Goal: Information Seeking & Learning: Learn about a topic

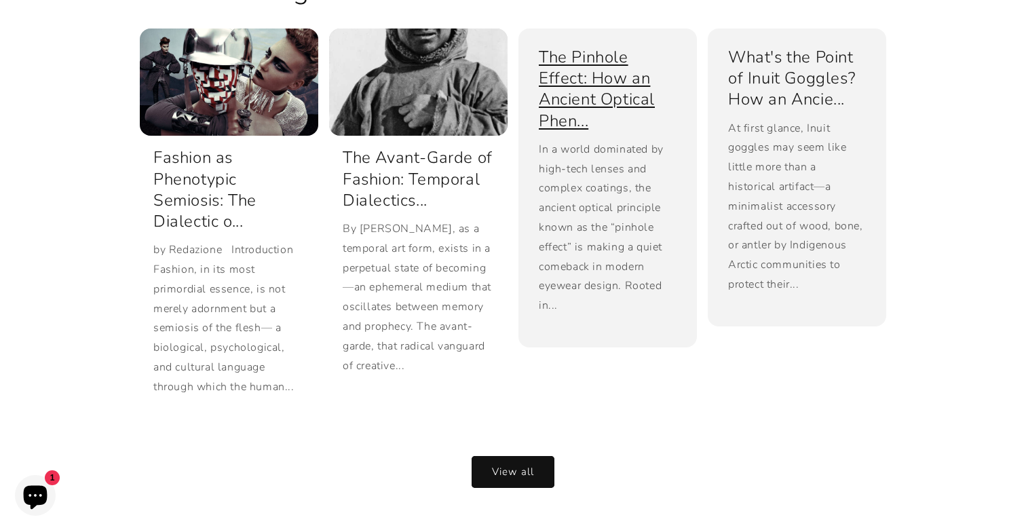
scroll to position [2584, 0]
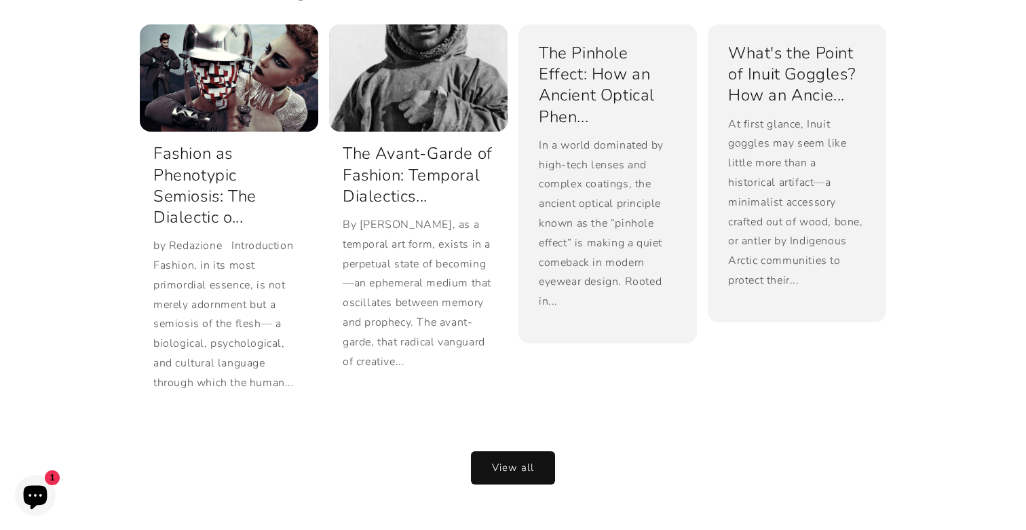
click at [520, 452] on link "View all" at bounding box center [513, 468] width 83 height 32
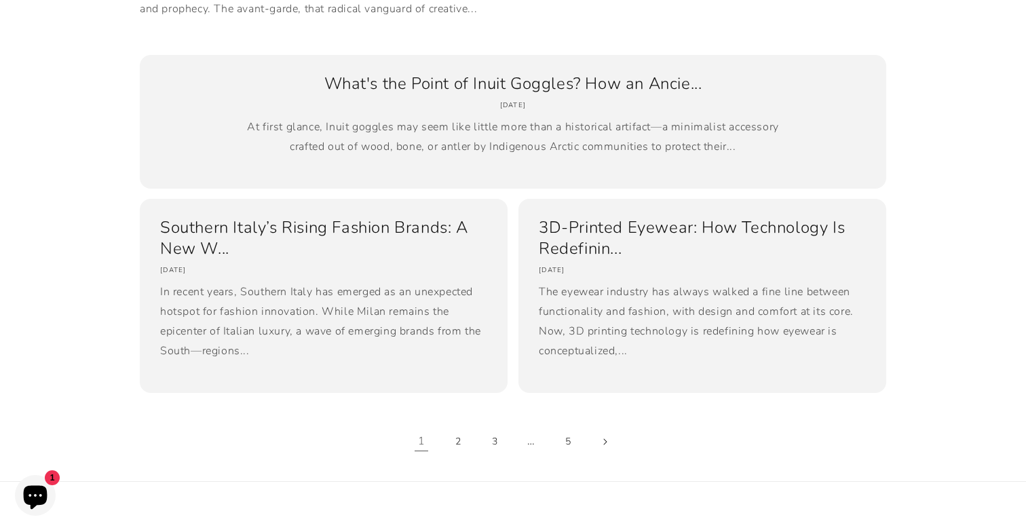
scroll to position [1008, 0]
click at [469, 455] on link "2" at bounding box center [458, 441] width 30 height 30
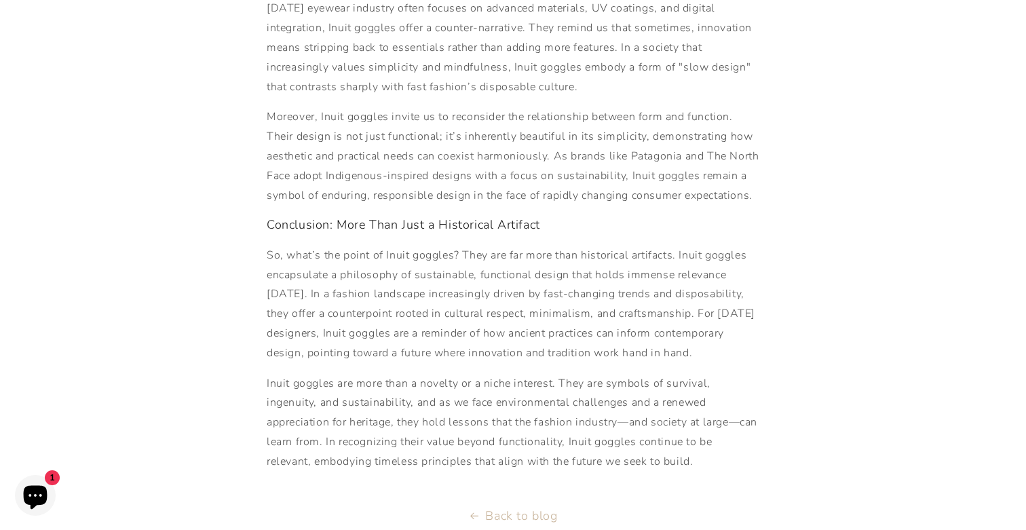
scroll to position [1839, 0]
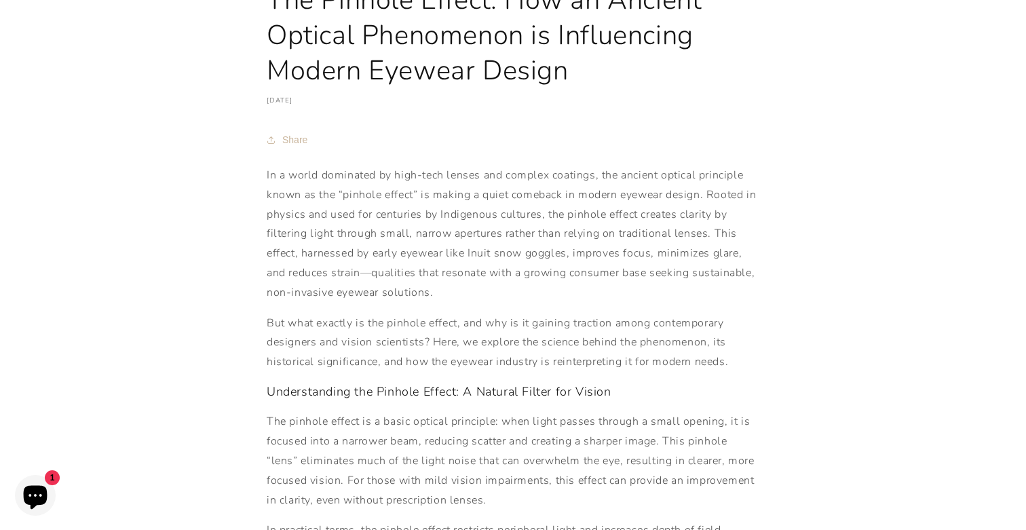
scroll to position [144, 0]
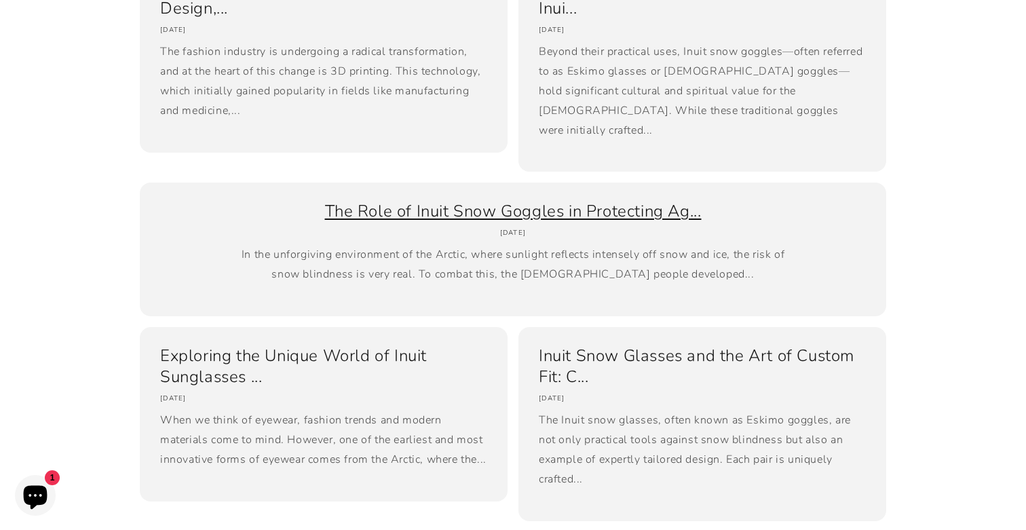
scroll to position [478, 0]
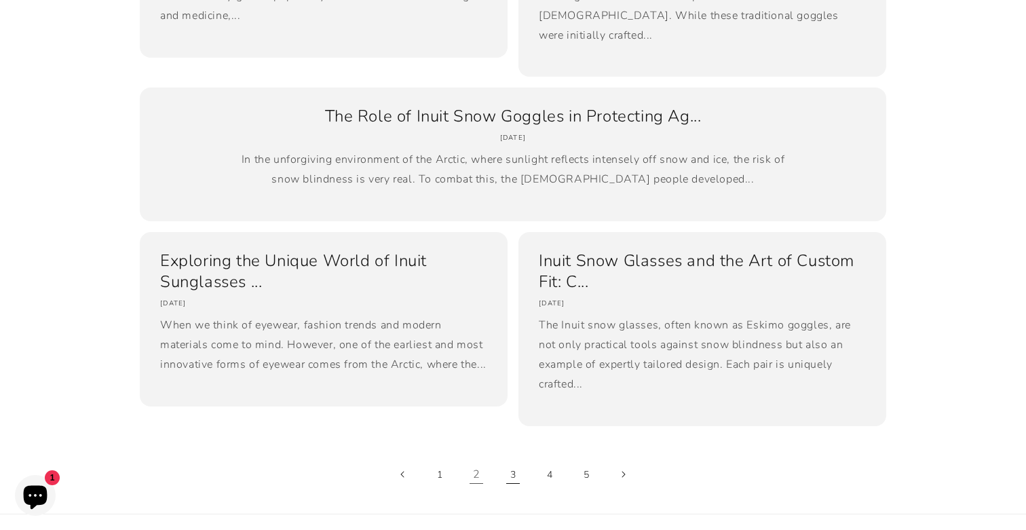
click at [516, 459] on link "3" at bounding box center [513, 474] width 30 height 30
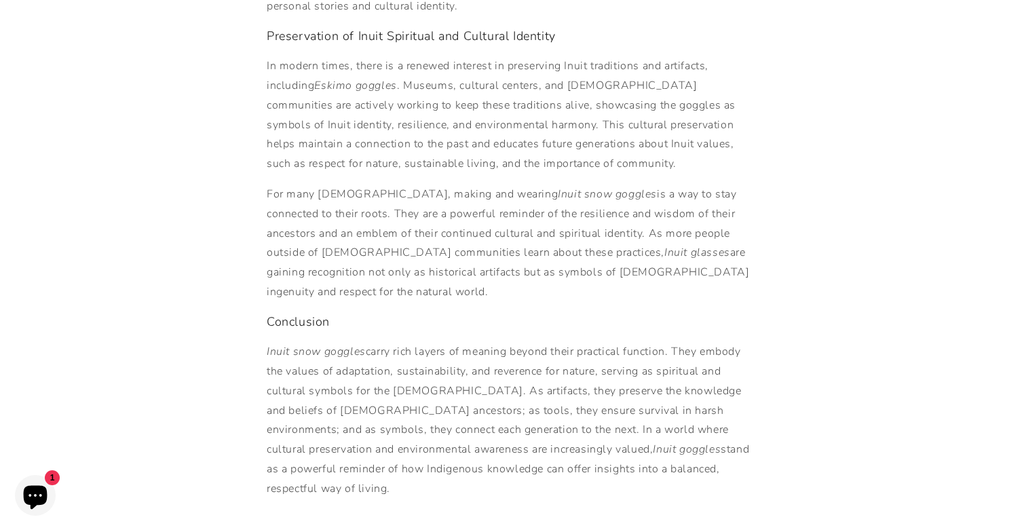
scroll to position [1303, 0]
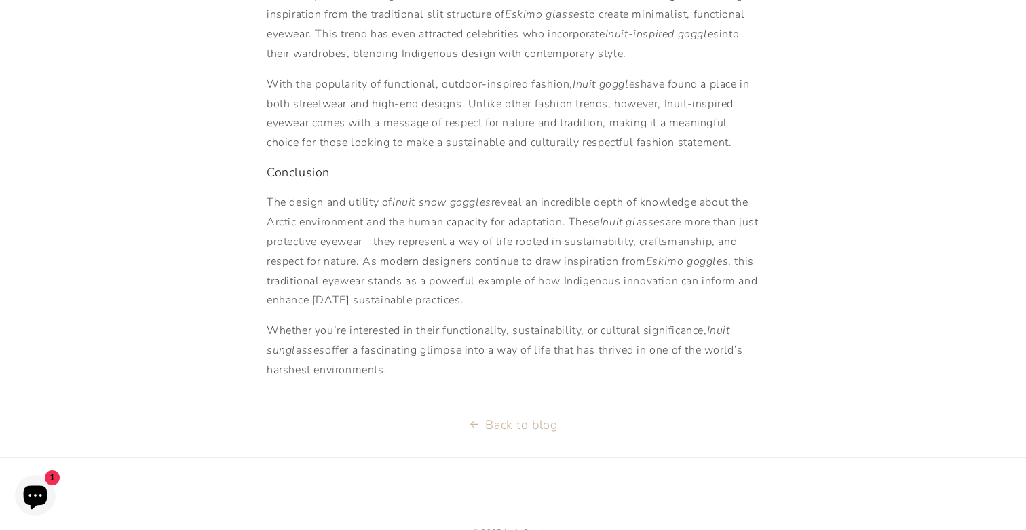
scroll to position [1236, 0]
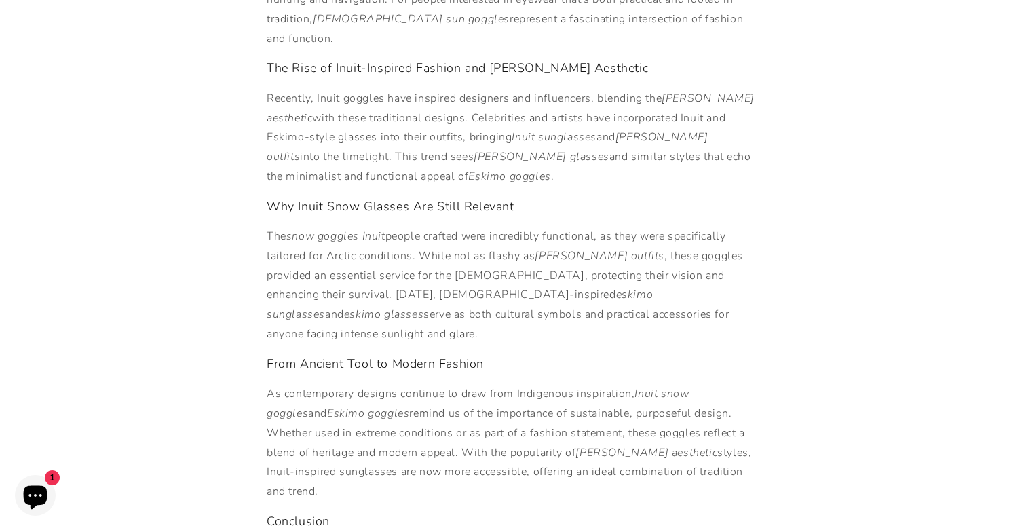
scroll to position [809, 0]
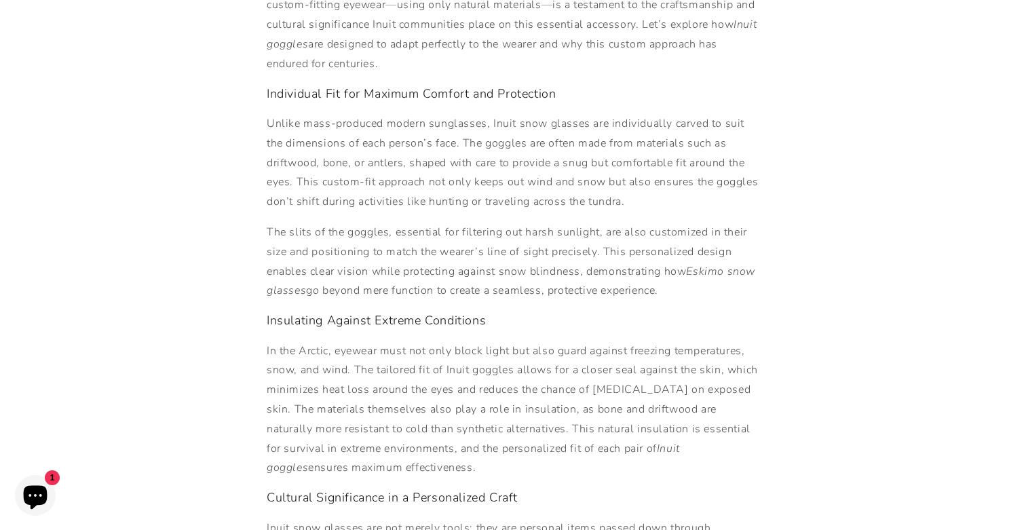
scroll to position [442, 0]
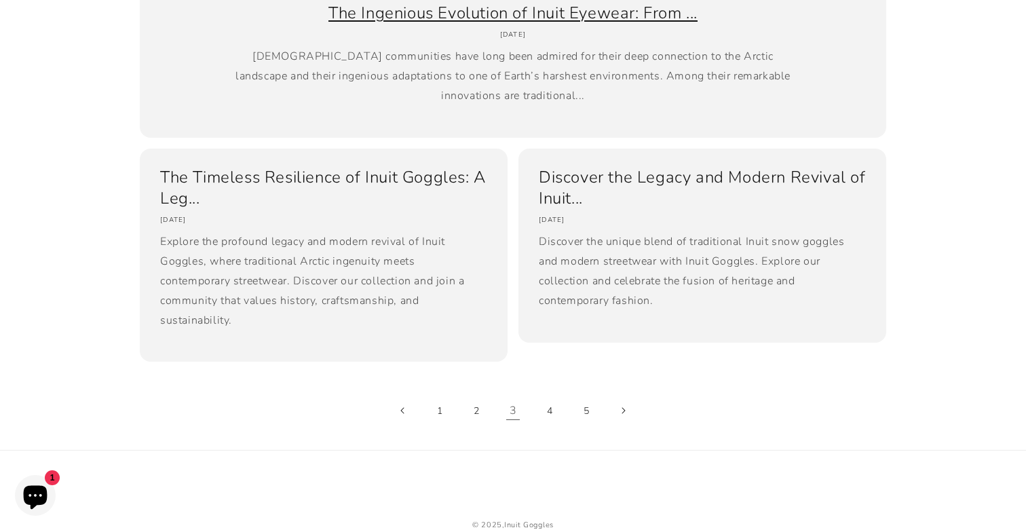
scroll to position [554, 0]
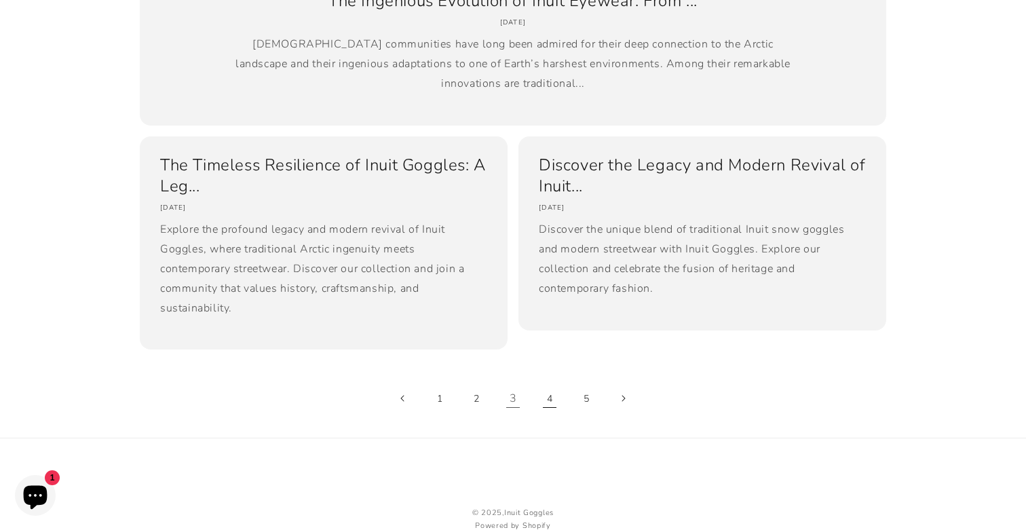
click at [545, 399] on link "4" at bounding box center [550, 398] width 30 height 30
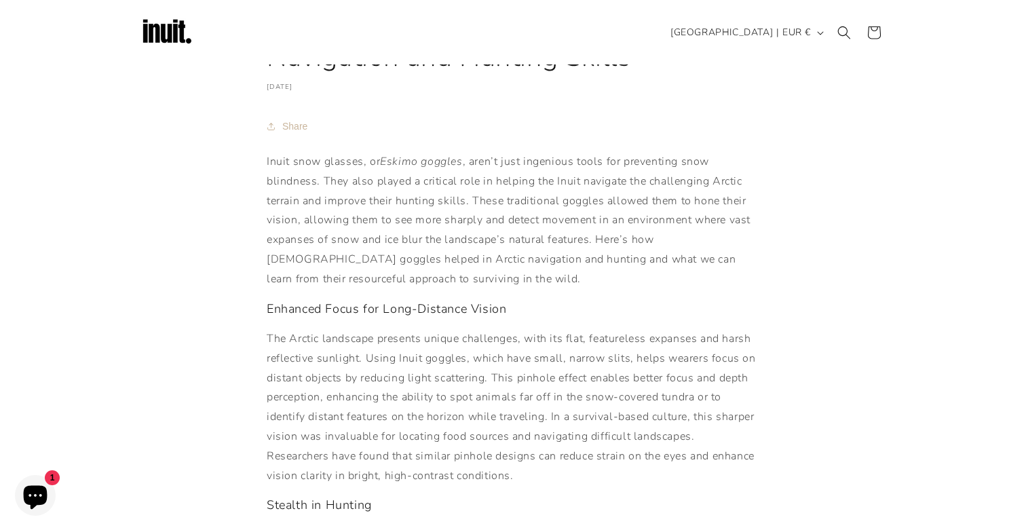
scroll to position [120, 0]
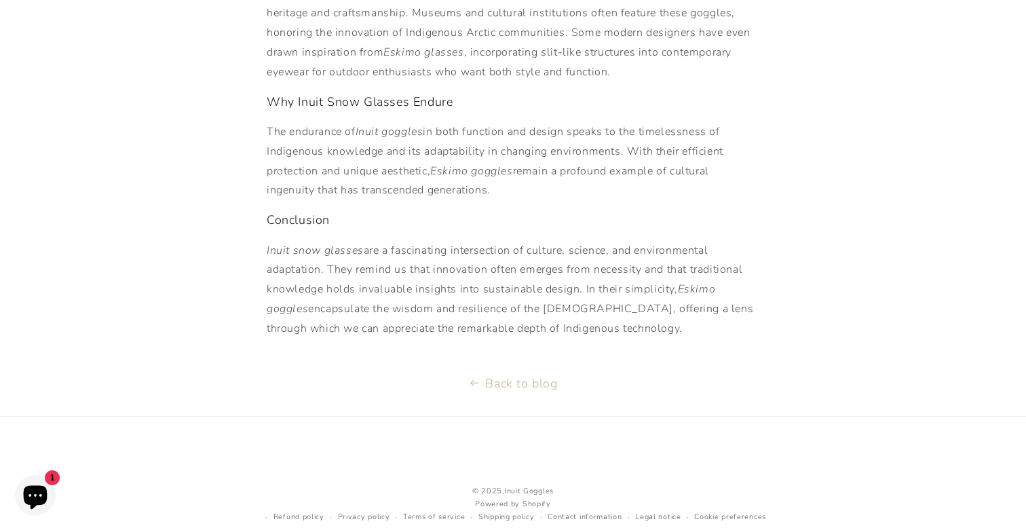
scroll to position [963, 0]
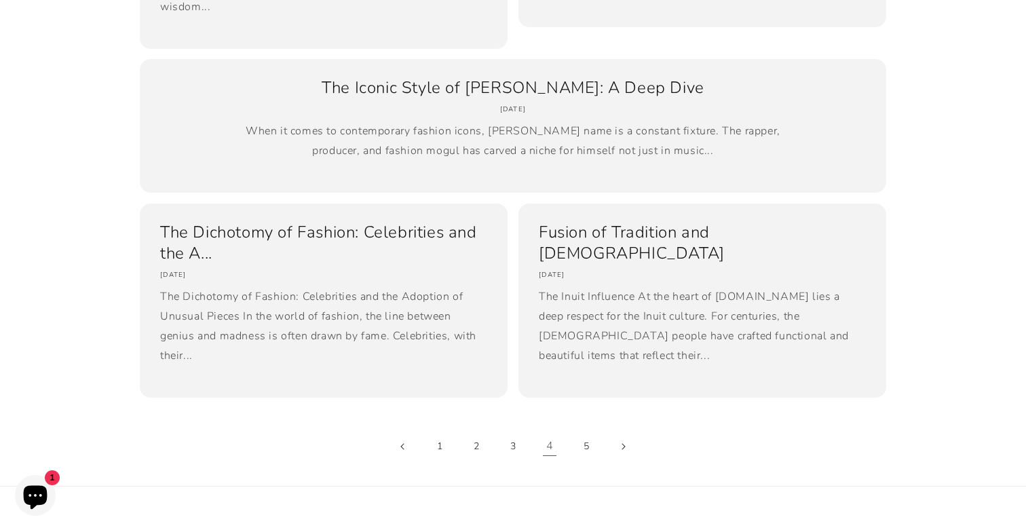
scroll to position [474, 0]
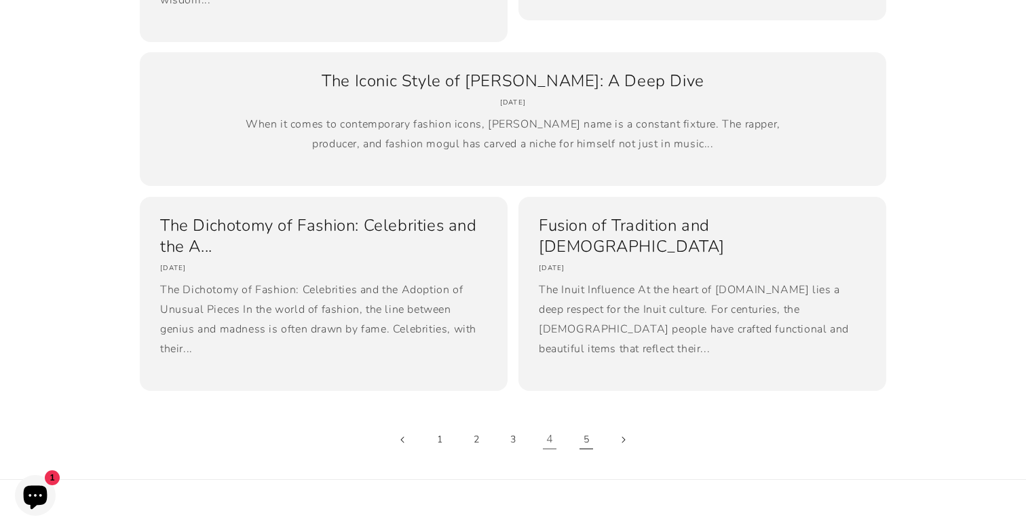
click at [583, 441] on link "5" at bounding box center [586, 440] width 30 height 30
